Goal: Task Accomplishment & Management: Use online tool/utility

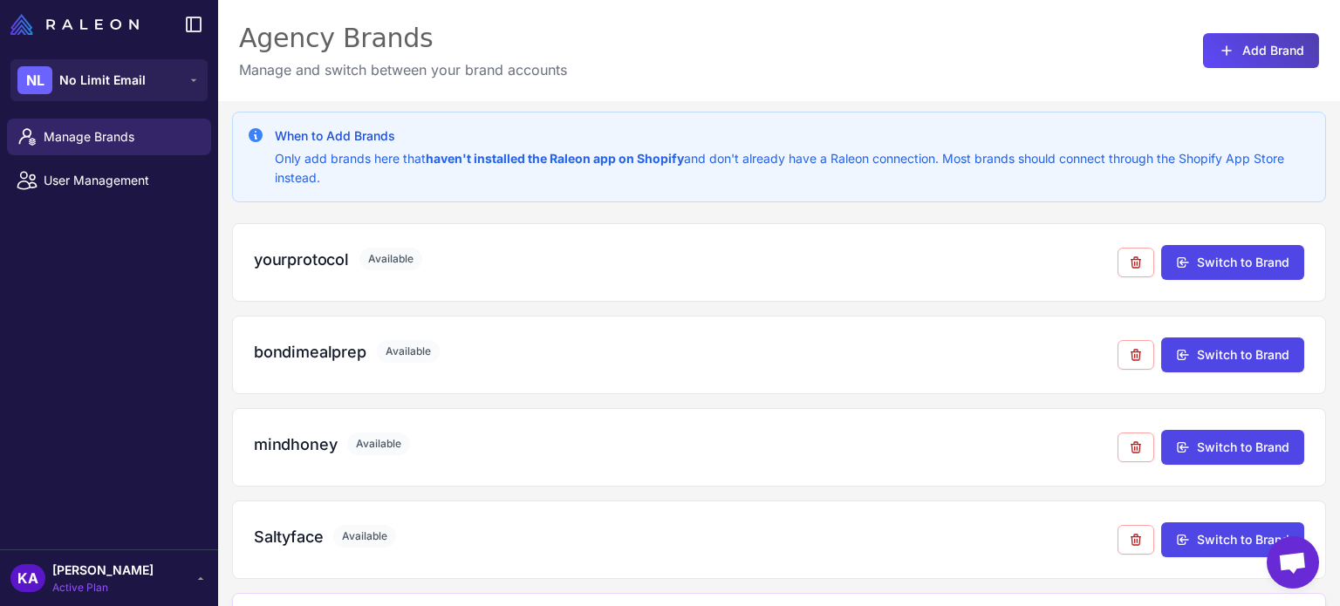
scroll to position [349, 0]
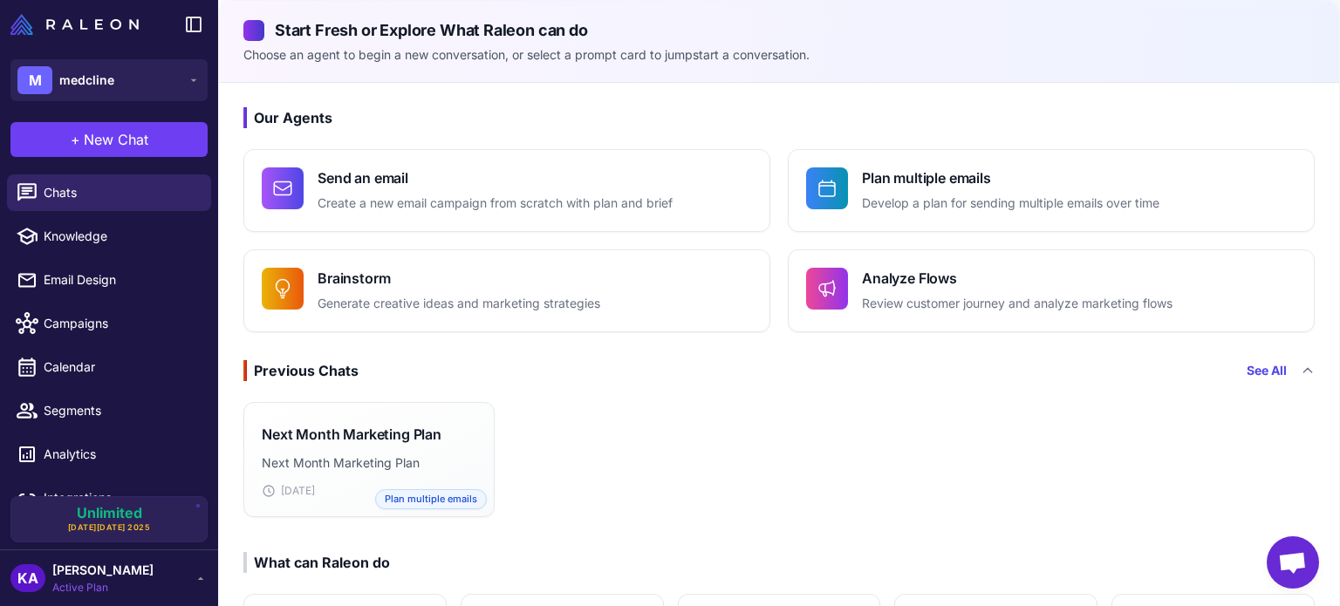
click at [700, 444] on div "Next Month Marketing Plan Next Month Marketing Plan [DATE] Plan multiple emails" at bounding box center [779, 459] width 1120 height 129
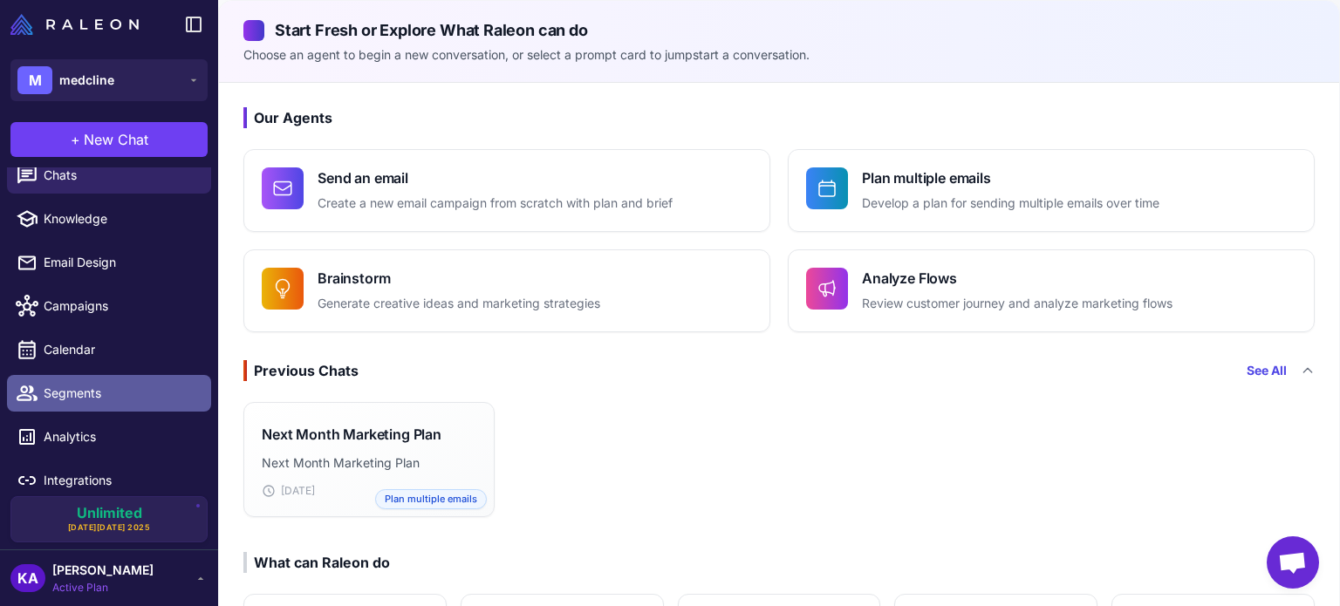
scroll to position [26, 0]
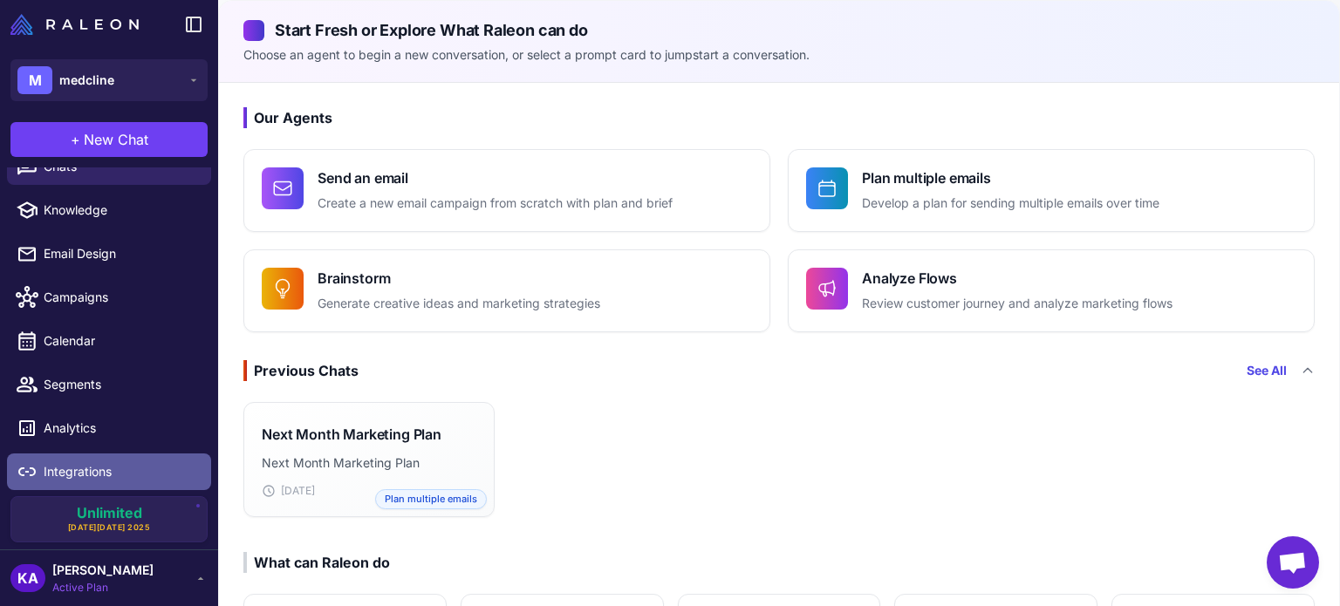
click at [74, 479] on span "Integrations" at bounding box center [121, 471] width 154 height 19
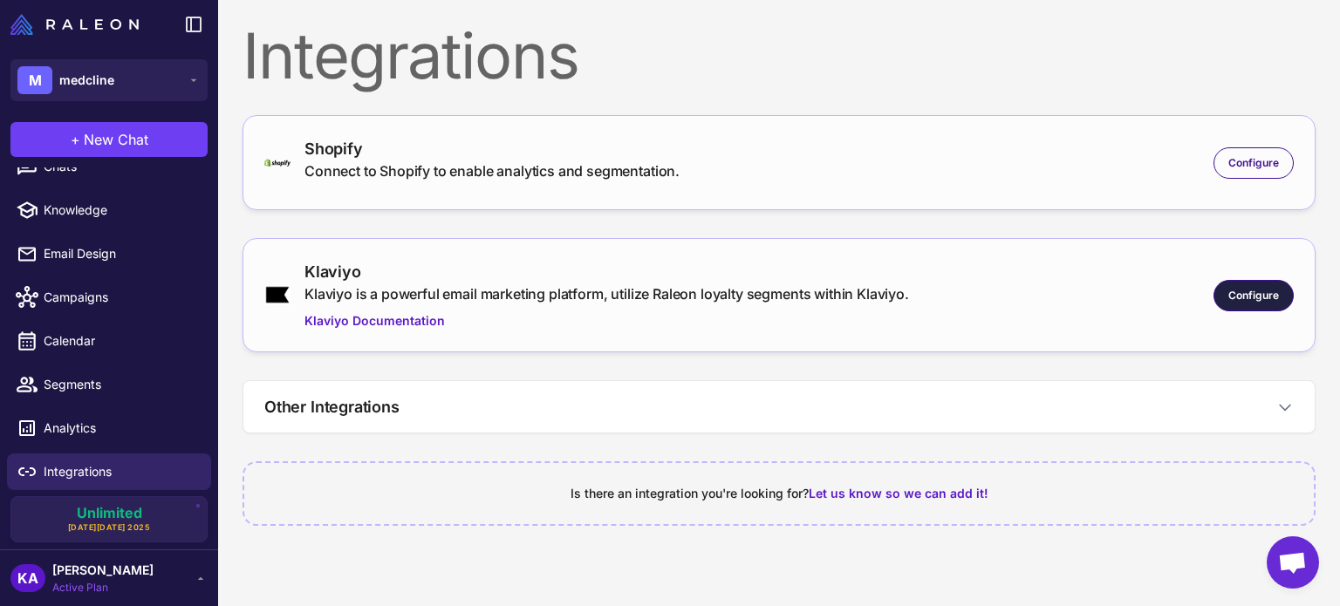
click at [1270, 291] on span "Configure" at bounding box center [1253, 296] width 51 height 16
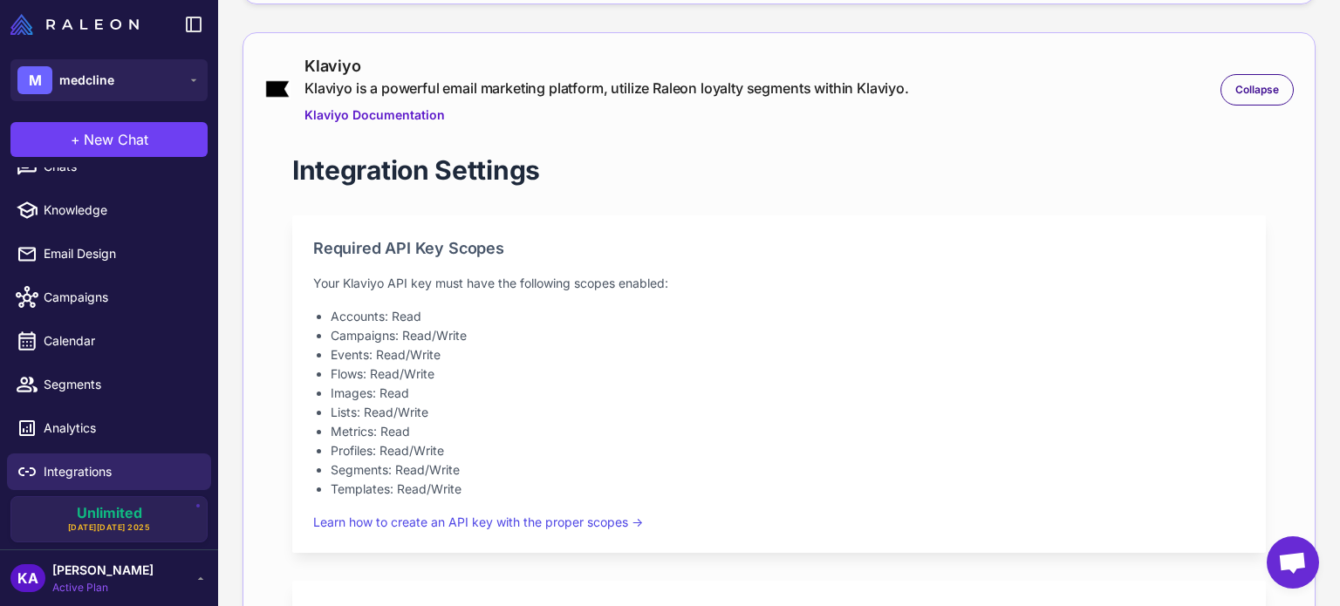
scroll to position [154, 0]
